Goal: Information Seeking & Learning: Understand process/instructions

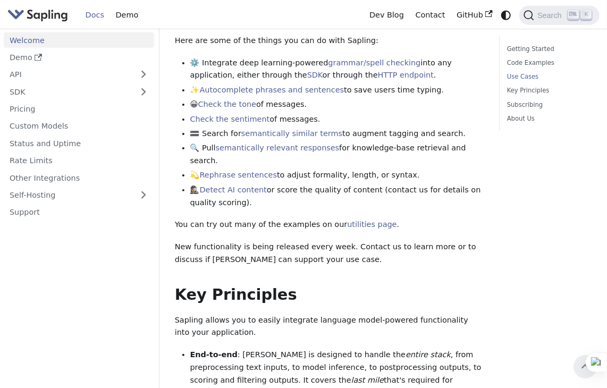
scroll to position [446, 0]
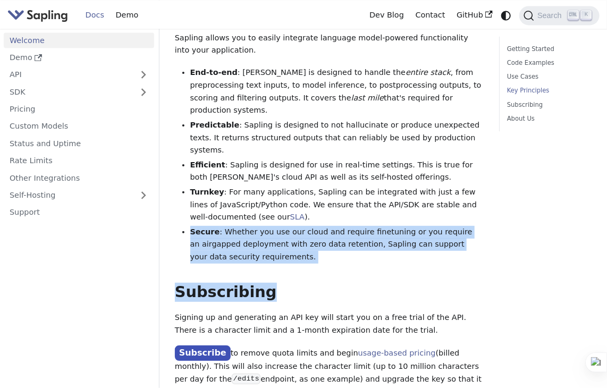
drag, startPoint x: 414, startPoint y: 212, endPoint x: 500, endPoint y: 212, distance: 86.1
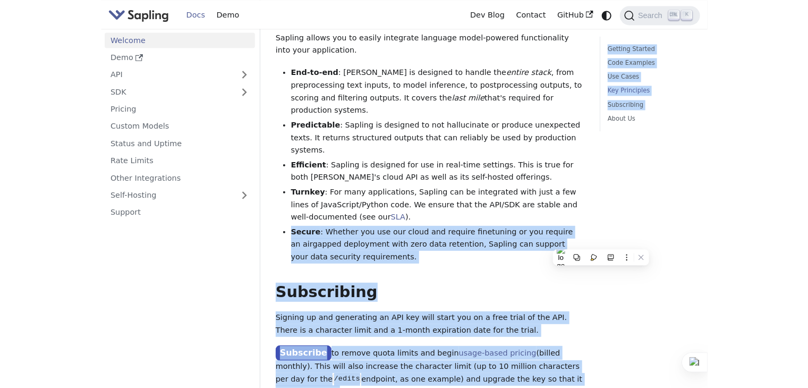
scroll to position [829, 0]
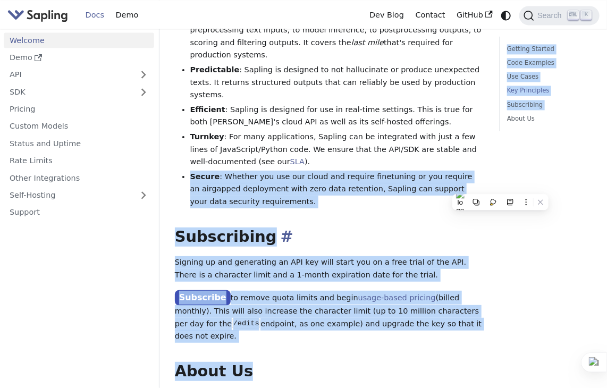
click at [368, 227] on h2 "Subscribing ​" at bounding box center [329, 236] width 309 height 19
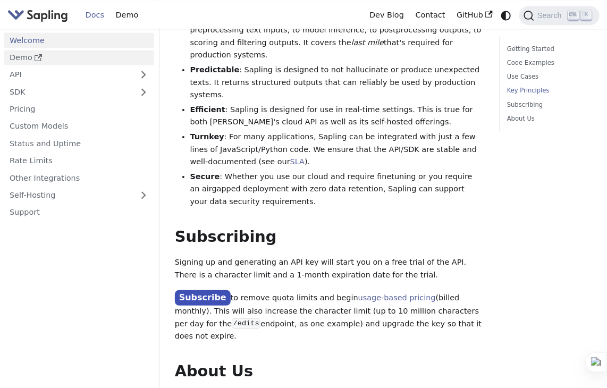
click at [49, 56] on link "Demo" at bounding box center [79, 57] width 150 height 15
